Goal: Task Accomplishment & Management: Use online tool/utility

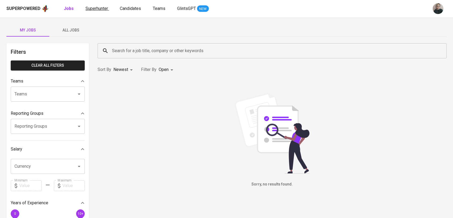
click at [102, 7] on span "Superhunter" at bounding box center [97, 8] width 23 height 5
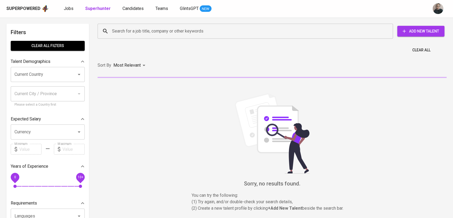
click at [137, 33] on input "Search for a job title, company or other keywords" at bounding box center [247, 31] width 272 height 10
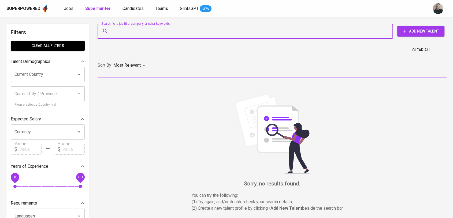
paste input "[PERSON_NAME]"
type input "[PERSON_NAME]"
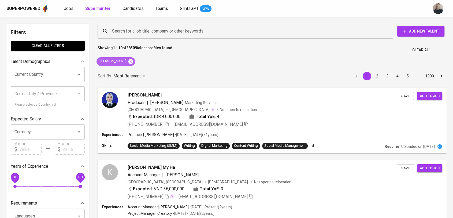
click at [129, 61] on icon at bounding box center [131, 61] width 5 height 5
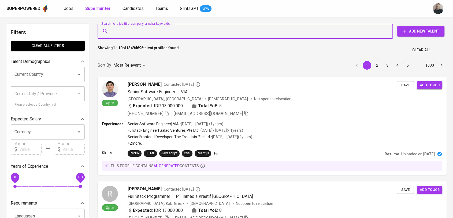
click at [124, 30] on input "Search for a job title, company or other keywords" at bounding box center [247, 31] width 272 height 10
paste input "[EMAIL_ADDRESS][DOMAIN_NAME]"
type input "[EMAIL_ADDRESS][DOMAIN_NAME]"
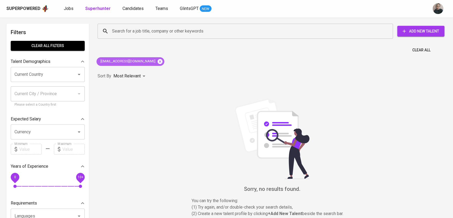
click at [158, 61] on icon at bounding box center [160, 61] width 5 height 5
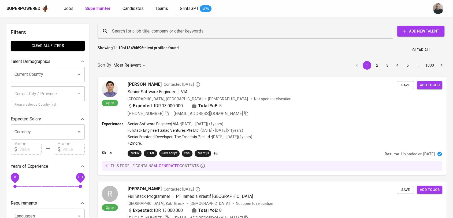
click at [135, 32] on input "Search for a job title, company or other keywords" at bounding box center [247, 31] width 272 height 10
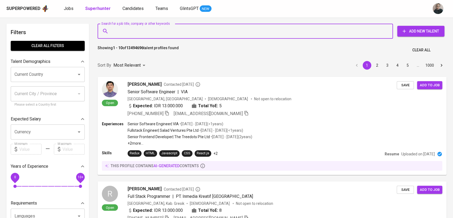
paste input "[EMAIL_ADDRESS][DOMAIN_NAME]"
type input "[EMAIL_ADDRESS][DOMAIN_NAME]"
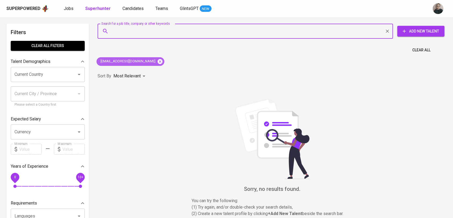
click at [158, 59] on icon at bounding box center [160, 61] width 5 height 5
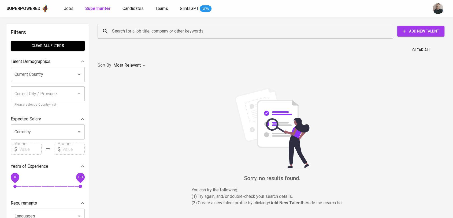
click at [131, 33] on input "Search for a job title, company or other keywords" at bounding box center [247, 31] width 272 height 10
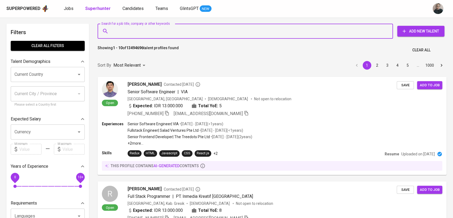
paste input "[EMAIL_ADDRESS][DOMAIN_NAME]"
type input "[EMAIL_ADDRESS][DOMAIN_NAME]"
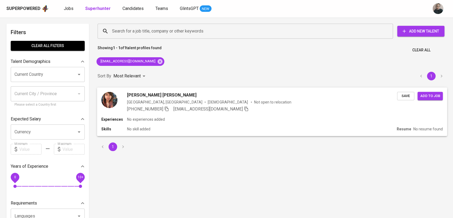
click at [171, 110] on div "[PHONE_NUMBER] [EMAIL_ADDRESS][DOMAIN_NAME]" at bounding box center [188, 108] width 122 height 6
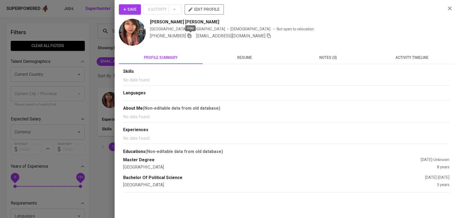
click at [190, 38] on icon "button" at bounding box center [189, 35] width 5 height 5
click at [108, 54] on div at bounding box center [229, 109] width 458 height 218
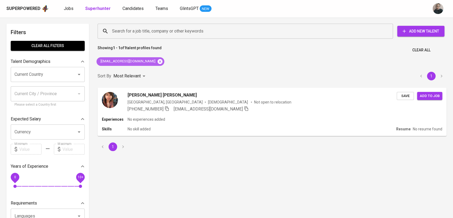
click at [157, 61] on icon at bounding box center [160, 61] width 6 height 6
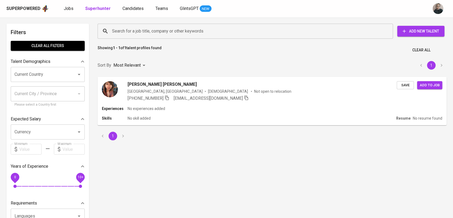
click at [128, 31] on input "Search for a job title, company or other keywords" at bounding box center [247, 31] width 272 height 10
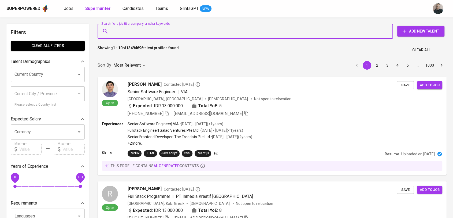
click at [128, 31] on input "Search for a job title, company or other keywords" at bounding box center [247, 31] width 272 height 10
paste input "bedul_ir@yahoo.co.id"
type input "bedul_ir@yahoo.co.id"
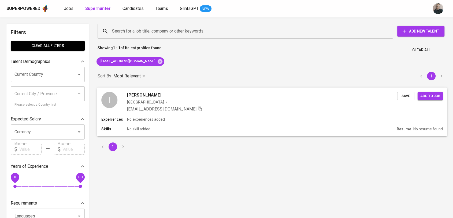
click at [145, 101] on div "Singapore" at bounding box center [148, 101] width 42 height 5
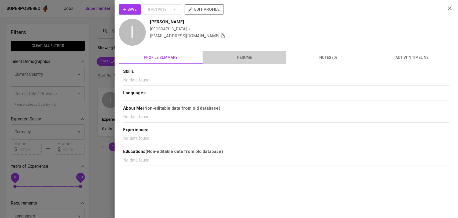
click at [248, 62] on button "resume" at bounding box center [245, 57] width 84 height 13
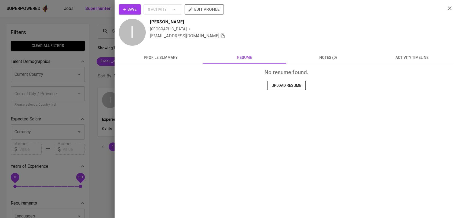
click at [100, 61] on div at bounding box center [229, 109] width 458 height 218
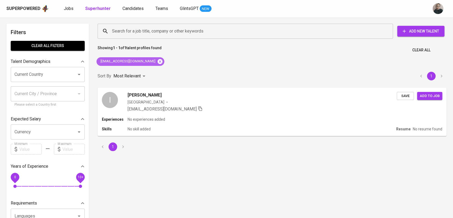
click at [158, 59] on icon at bounding box center [160, 61] width 5 height 5
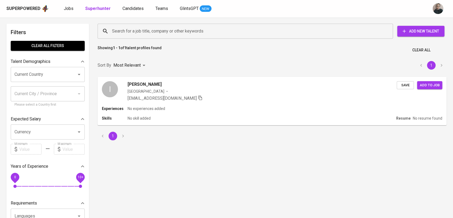
click at [161, 32] on input "Search for a job title, company or other keywords" at bounding box center [247, 31] width 272 height 10
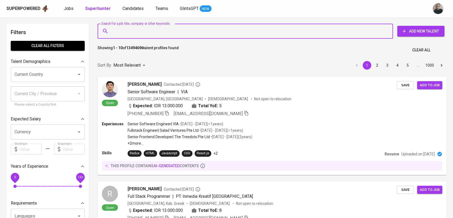
paste input "iankusumarahardjo@gmail.com"
type input "iankusumarahardjo@gmail.com"
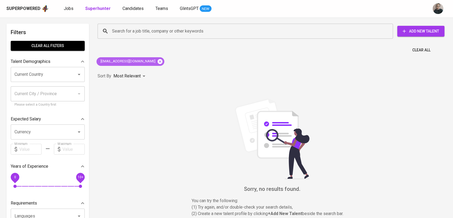
click at [157, 63] on icon at bounding box center [160, 61] width 6 height 6
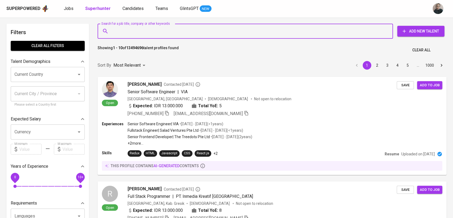
click at [142, 31] on input "Search for a job title, company or other keywords" at bounding box center [247, 31] width 272 height 10
paste input "nrosnanda@gmail.com"
type input "nrosnanda@gmail.com"
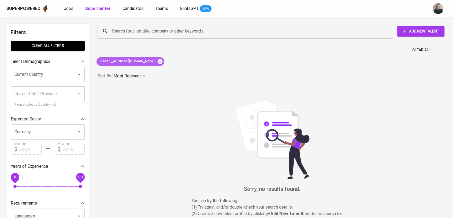
click at [158, 61] on icon at bounding box center [160, 61] width 5 height 5
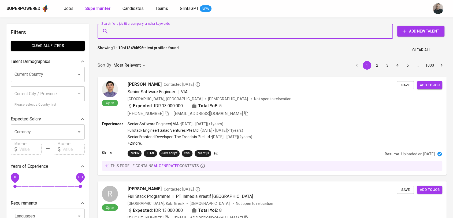
click at [168, 30] on input "Search for a job title, company or other keywords" at bounding box center [247, 31] width 272 height 10
paste input "Fariz Deni Umbara"
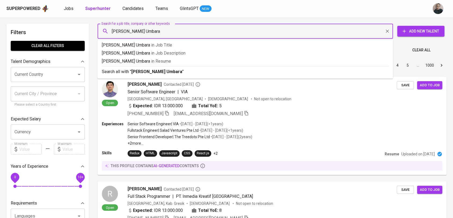
type input "Fariz Deni Umbara"
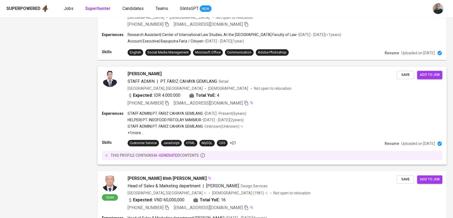
scroll to position [794, 0]
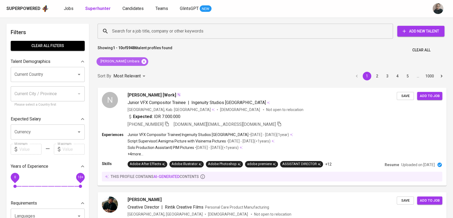
click at [141, 62] on icon at bounding box center [144, 61] width 6 height 6
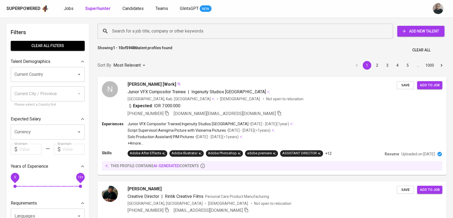
click at [147, 33] on input "Search for a job title, company or other keywords" at bounding box center [247, 31] width 272 height 10
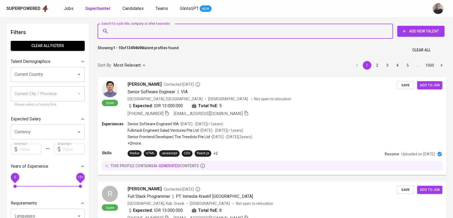
click at [140, 32] on input "Search for a job title, company or other keywords" at bounding box center [247, 31] width 272 height 10
paste input "arifprastyo@yahoo.com"
type input "arifprastyo@yahoo.com"
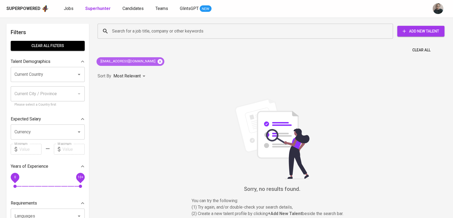
click at [158, 61] on icon at bounding box center [160, 61] width 5 height 5
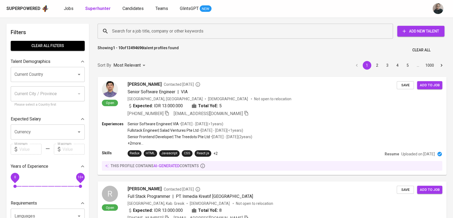
click at [122, 31] on input "Search for a job title, company or other keywords" at bounding box center [247, 31] width 272 height 10
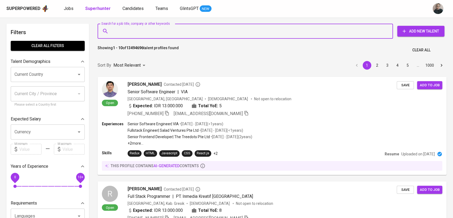
paste input "hendraws.ws1@gmail.com"
type input "hendraws.ws1@gmail.com"
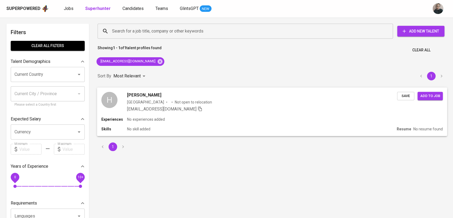
click at [148, 97] on span "Hendra Wahyu Saputra" at bounding box center [144, 94] width 34 height 6
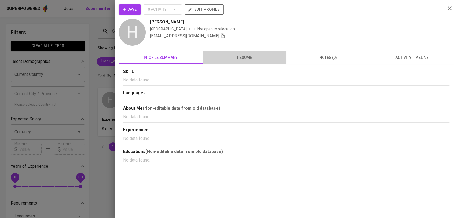
click at [233, 54] on span "resume" at bounding box center [244, 57] width 77 height 7
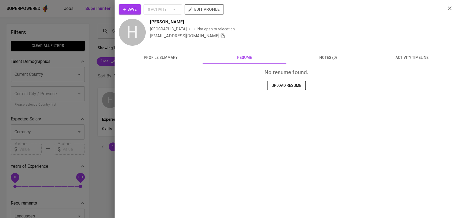
click at [94, 84] on div at bounding box center [229, 109] width 458 height 218
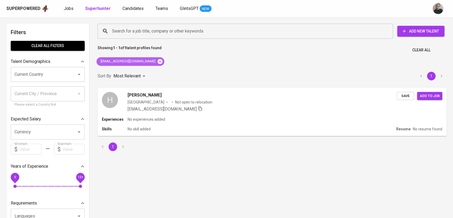
click at [158, 60] on icon at bounding box center [160, 61] width 5 height 5
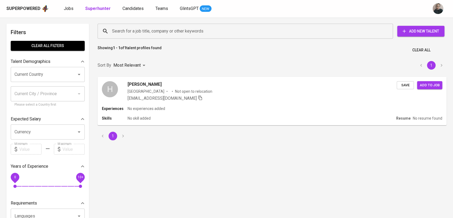
click at [134, 31] on input "Search for a job title, company or other keywords" at bounding box center [247, 31] width 272 height 10
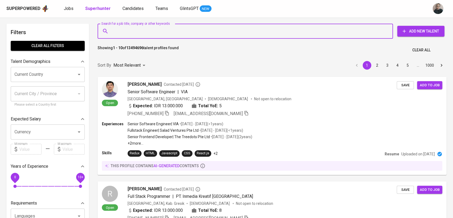
paste input "mastionugroho@gmail.com"
type input "mastionugroho@gmail.com"
